Goal: Information Seeking & Learning: Learn about a topic

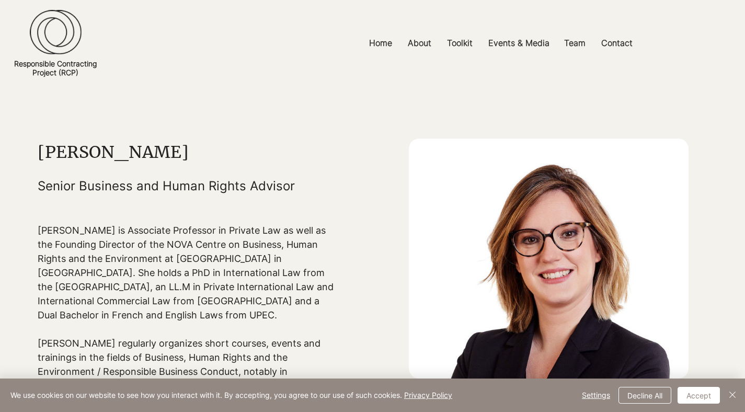
scroll to position [68, 0]
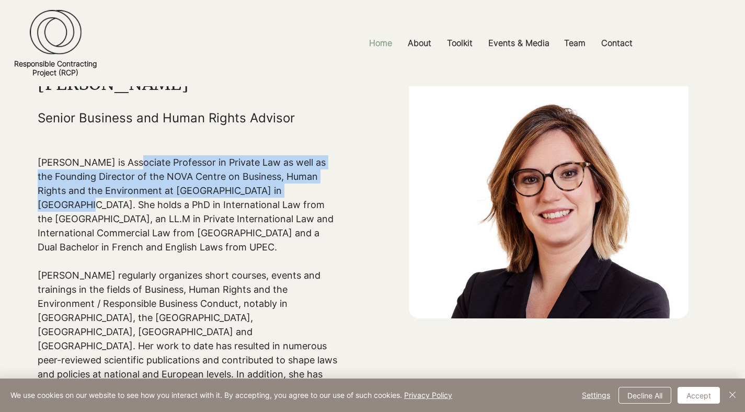
click at [389, 43] on p "Home" at bounding box center [380, 43] width 33 height 24
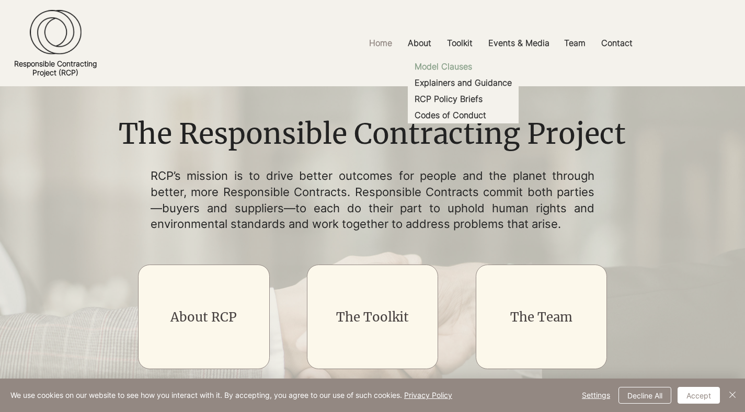
click at [462, 68] on p "Model Clauses" at bounding box center [444, 67] width 66 height 16
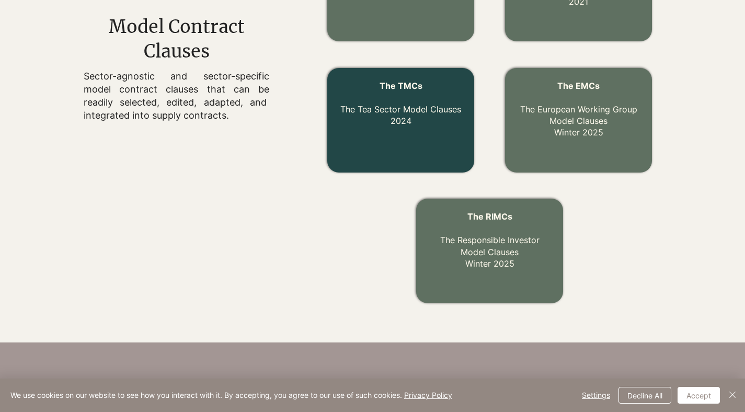
scroll to position [464, 0]
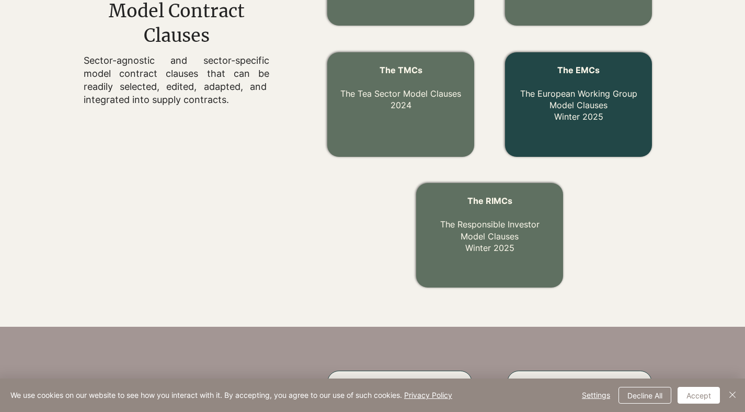
click at [549, 134] on div at bounding box center [578, 104] width 146 height 105
click at [577, 119] on link "The EMCs The European Working Group Model Clauses Winter 2025" at bounding box center [578, 94] width 117 height 58
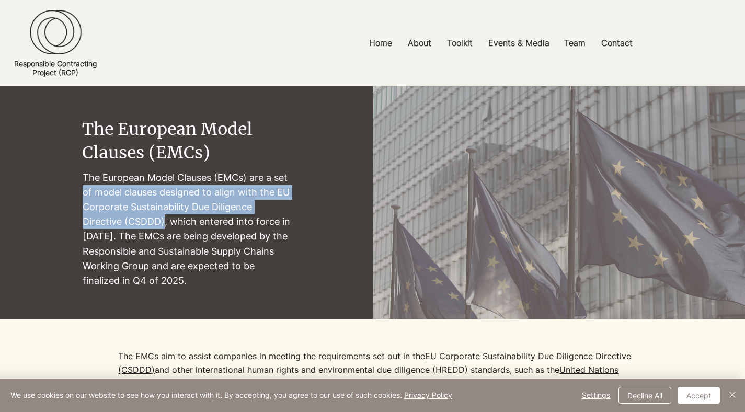
drag, startPoint x: 83, startPoint y: 194, endPoint x: 164, endPoint y: 219, distance: 84.5
click at [164, 220] on p "The European Model Clauses (EMCs) are a set of model clauses designed to align …" at bounding box center [187, 230] width 209 height 118
copy p "of model clauses designed to align with the EU Corporate Sustainability Due Dil…"
click at [378, 46] on p "Home" at bounding box center [380, 43] width 33 height 24
